Goal: Task Accomplishment & Management: Manage account settings

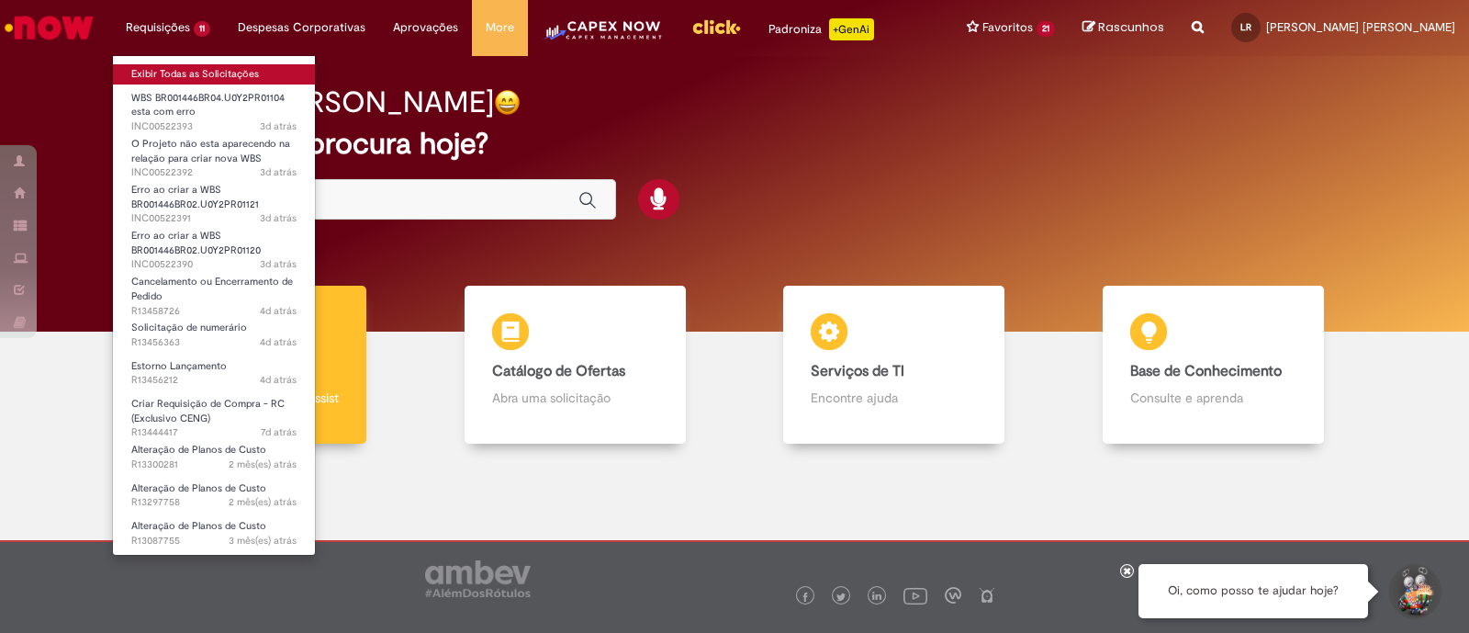
click at [194, 67] on link "Exibir Todas as Solicitações" at bounding box center [214, 74] width 202 height 20
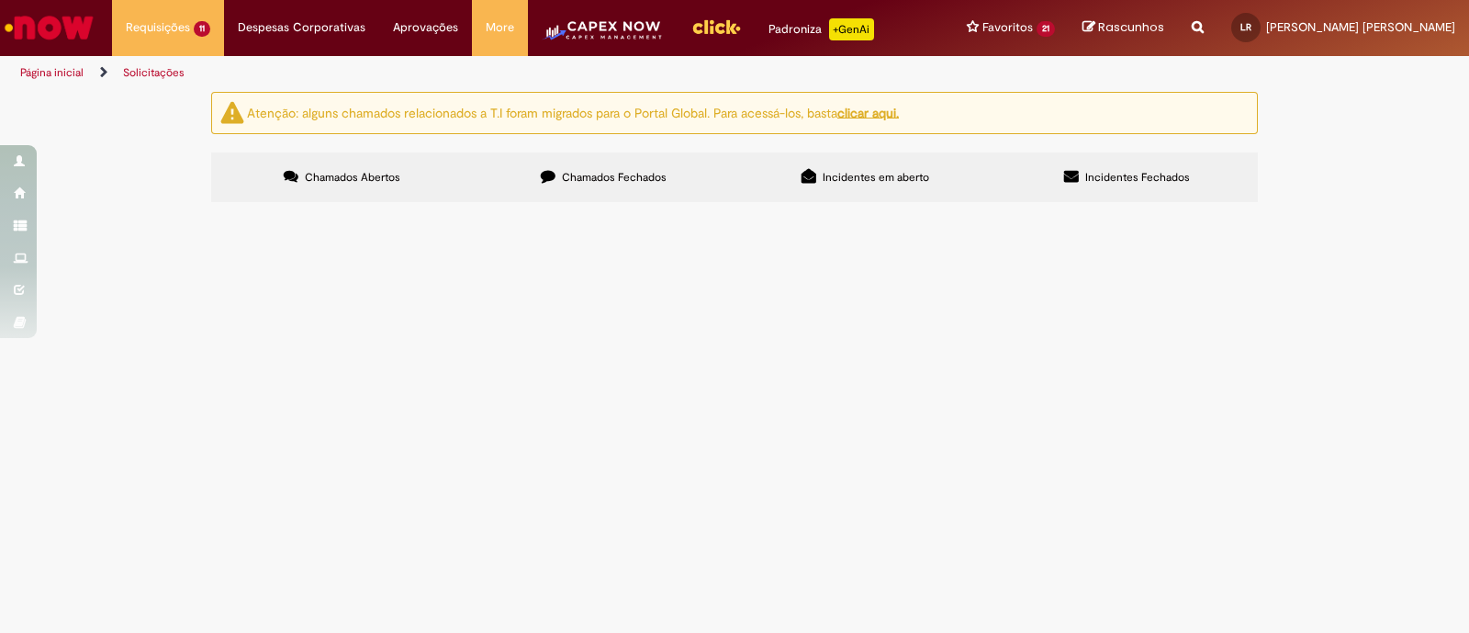
click at [1350, 208] on div "Atenção: alguns chamados relacionados a T.I foram migrados para o Portal Global…" at bounding box center [734, 150] width 1469 height 116
click at [1303, 123] on div "Atenção: alguns chamados relacionados a T.I foram migrados para o Portal Global…" at bounding box center [734, 150] width 1469 height 116
click at [1339, 208] on div "Atenção: alguns chamados relacionados a T.I foram migrados para o Portal Global…" at bounding box center [734, 150] width 1469 height 116
click at [1340, 208] on div "Atenção: alguns chamados relacionados a T.I foram migrados para o Portal Global…" at bounding box center [734, 150] width 1469 height 116
click at [597, 23] on img "Menu Cabeçalho" at bounding box center [603, 36] width 122 height 37
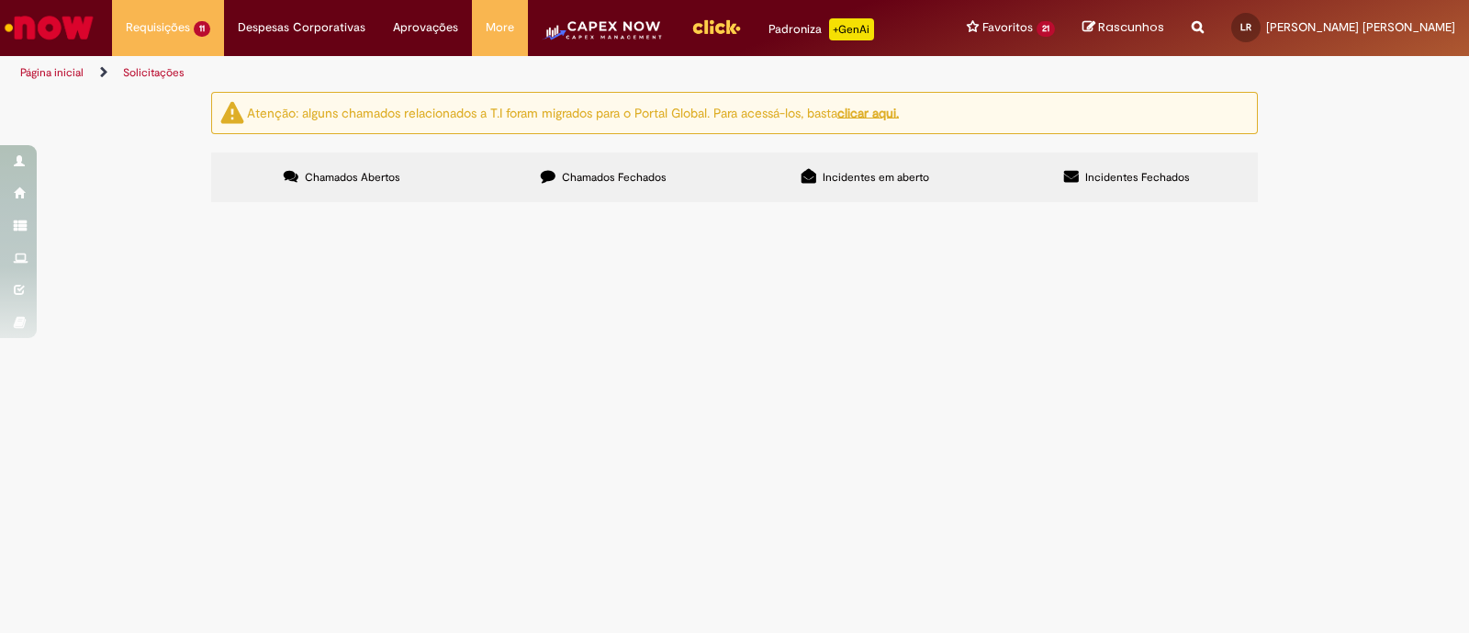
click at [848, 175] on span "Incidentes em aberto" at bounding box center [876, 177] width 107 height 15
click at [1120, 190] on label "Incidentes Fechados" at bounding box center [1127, 177] width 262 height 50
click at [856, 175] on span "Incidentes em aberto" at bounding box center [876, 177] width 107 height 15
click at [687, 576] on main "Solicitações Atenção: alguns chamados relacionados a T.I foram migrados para o …" at bounding box center [734, 362] width 1469 height 542
click at [69, 65] on link "Página inicial" at bounding box center [51, 72] width 63 height 15
